Goal: Information Seeking & Learning: Check status

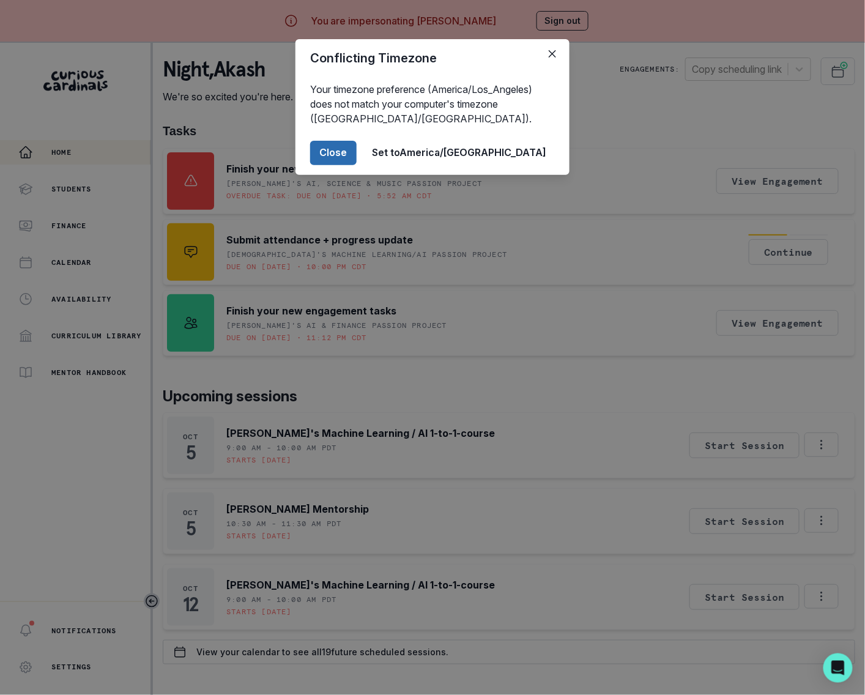
click at [357, 155] on button "Close" at bounding box center [333, 153] width 46 height 24
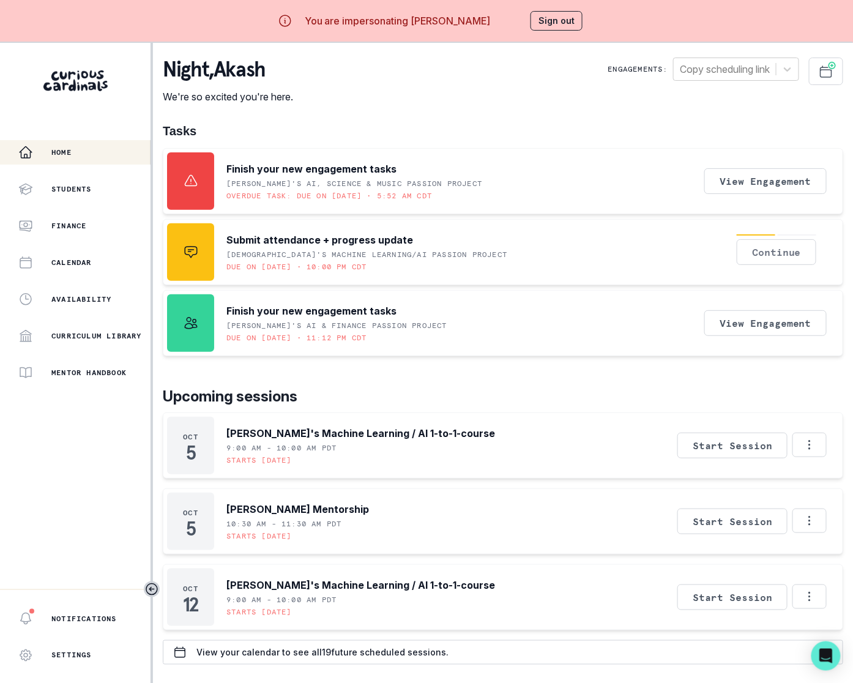
click at [772, 255] on button "Continue" at bounding box center [777, 252] width 80 height 26
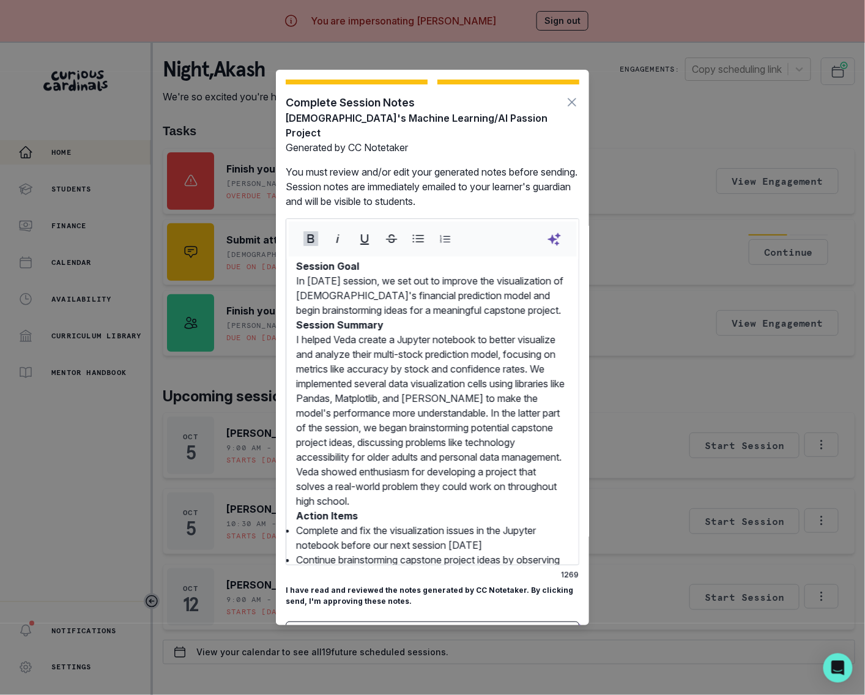
click at [703, 102] on div "Complete Session Notes [PERSON_NAME]'s Machine Learning/AI Passion Project Gene…" at bounding box center [432, 347] width 865 height 695
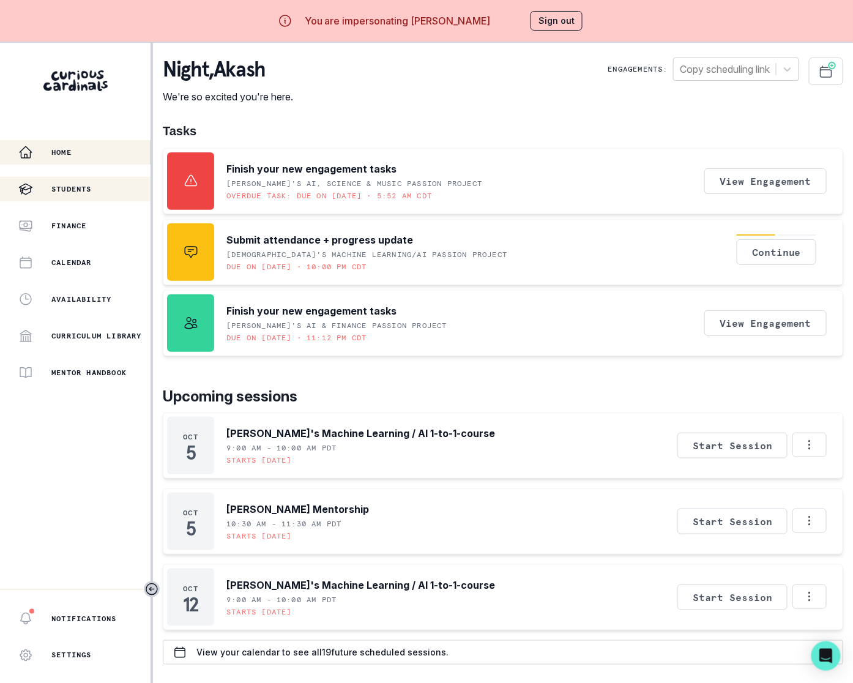
click at [64, 185] on p "Students" at bounding box center [71, 189] width 40 height 10
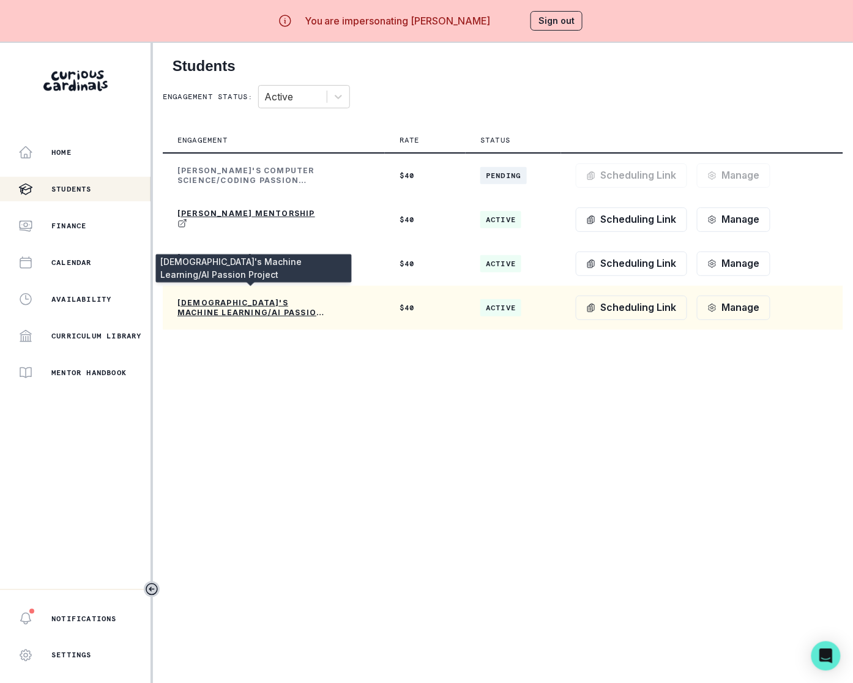
click at [204, 310] on p "[DEMOGRAPHIC_DATA]'s Machine Learning/AI Passion Project" at bounding box center [250, 308] width 147 height 20
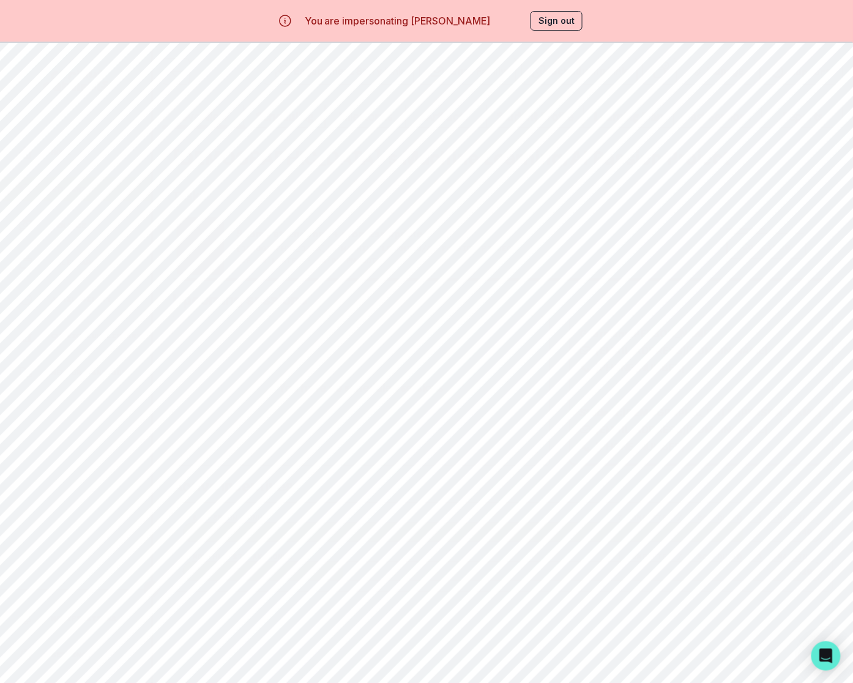
click at [76, 191] on p "Students" at bounding box center [71, 189] width 40 height 10
click at [58, 150] on p "Home" at bounding box center [61, 152] width 20 height 10
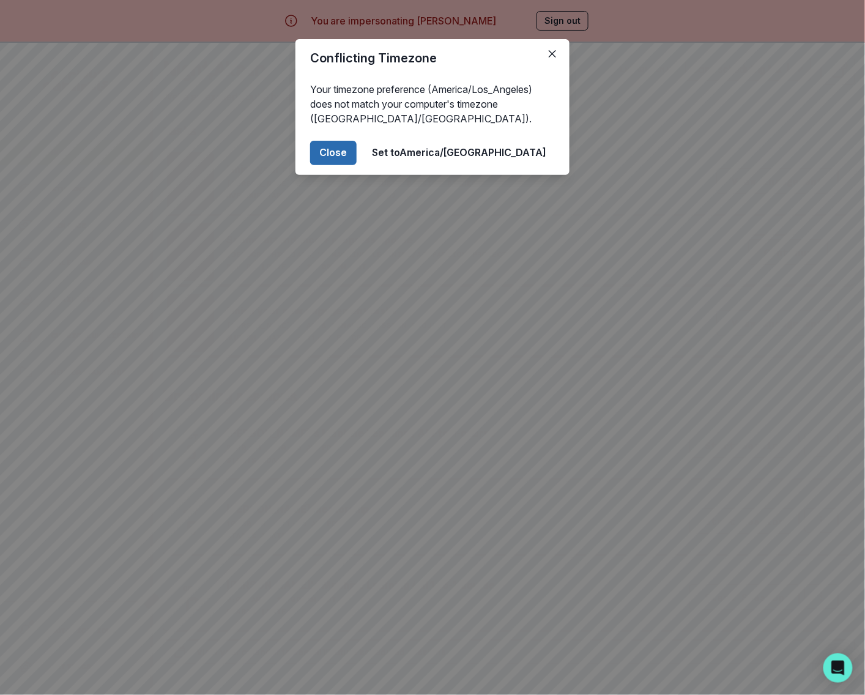
click at [357, 157] on button "Close" at bounding box center [333, 153] width 46 height 24
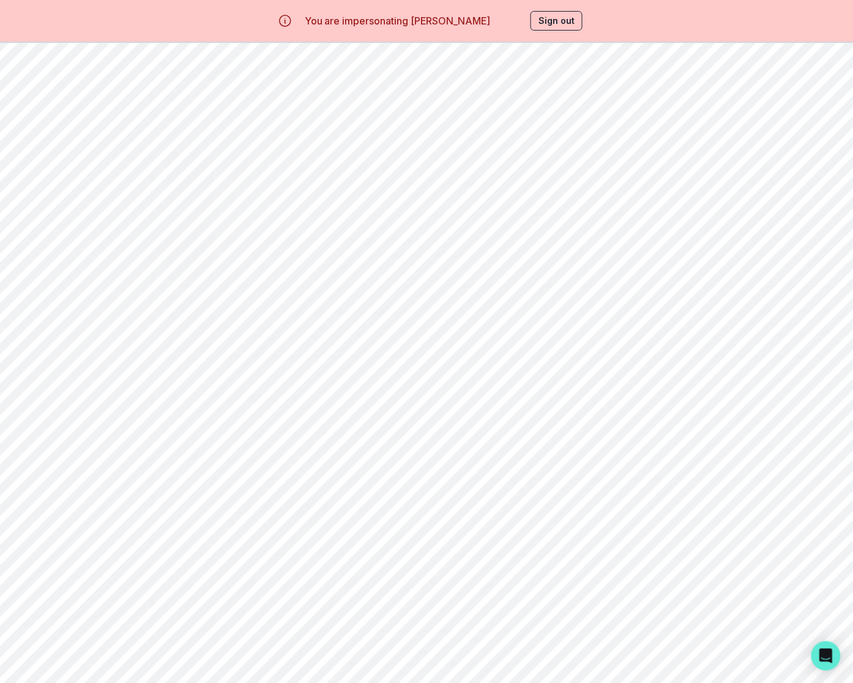
click at [559, 18] on button "Sign out" at bounding box center [556, 21] width 52 height 20
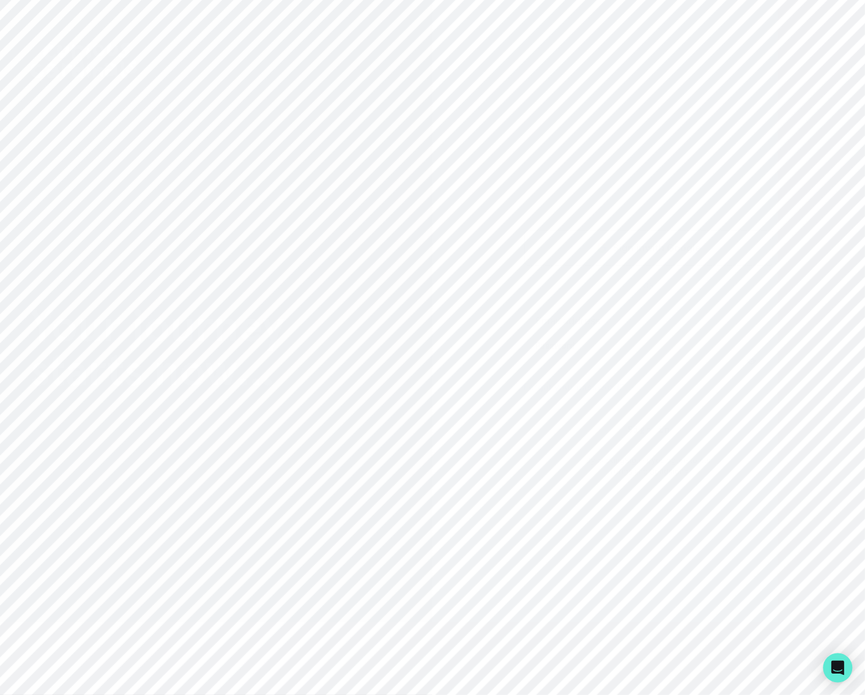
click at [685, 243] on p "Sign in with Google" at bounding box center [657, 247] width 89 height 15
